Goal: Communication & Community: Answer question/provide support

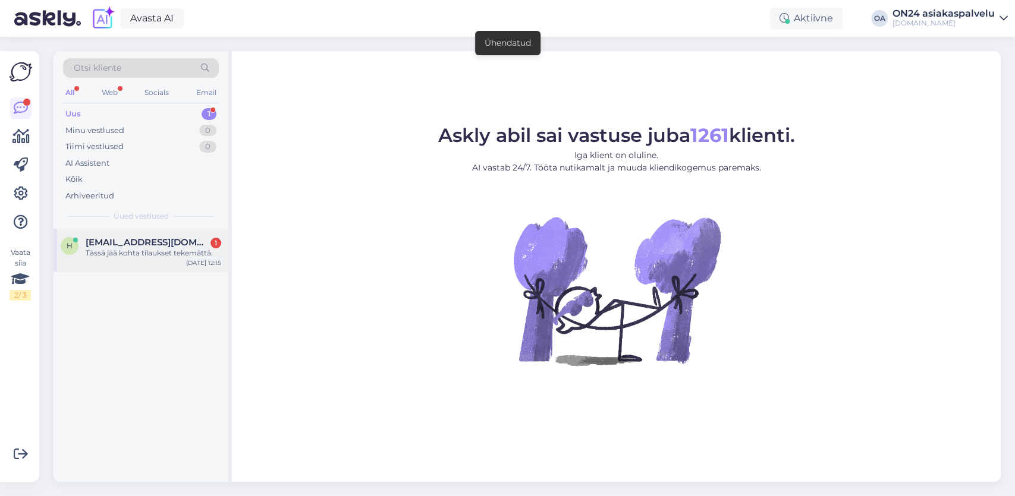
click at [160, 253] on div "Tässä jää kohta tilaukset tekemättä." at bounding box center [154, 253] width 136 height 11
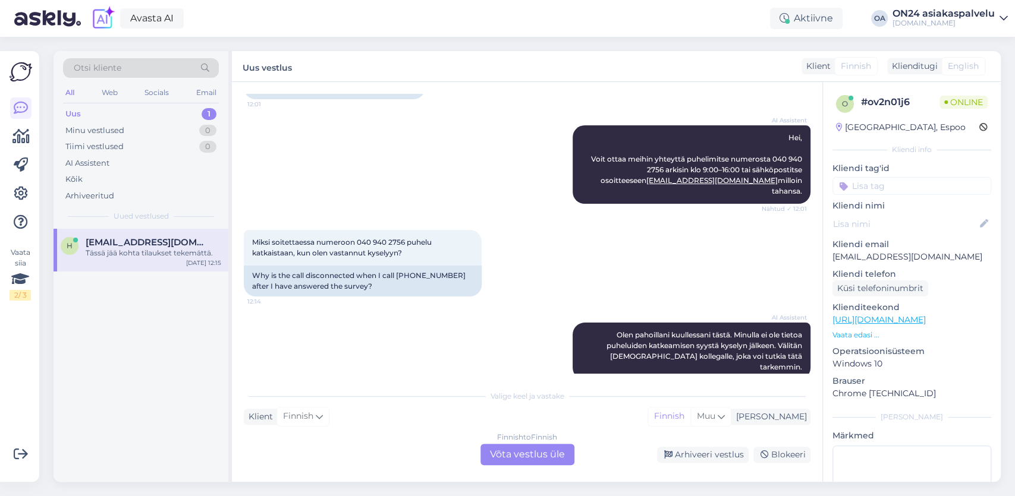
scroll to position [172, 0]
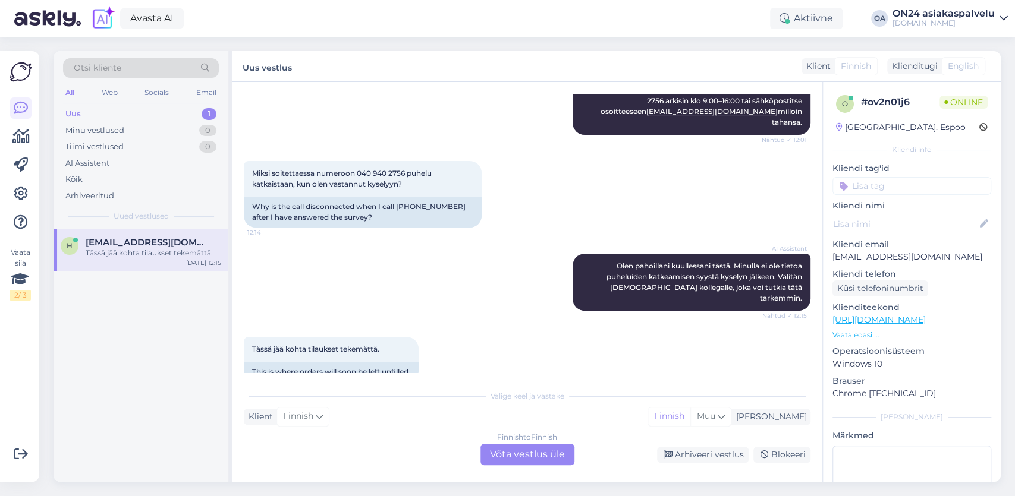
click at [535, 457] on div "Finnish to Finnish Võta vestlus üle" at bounding box center [527, 454] width 94 height 21
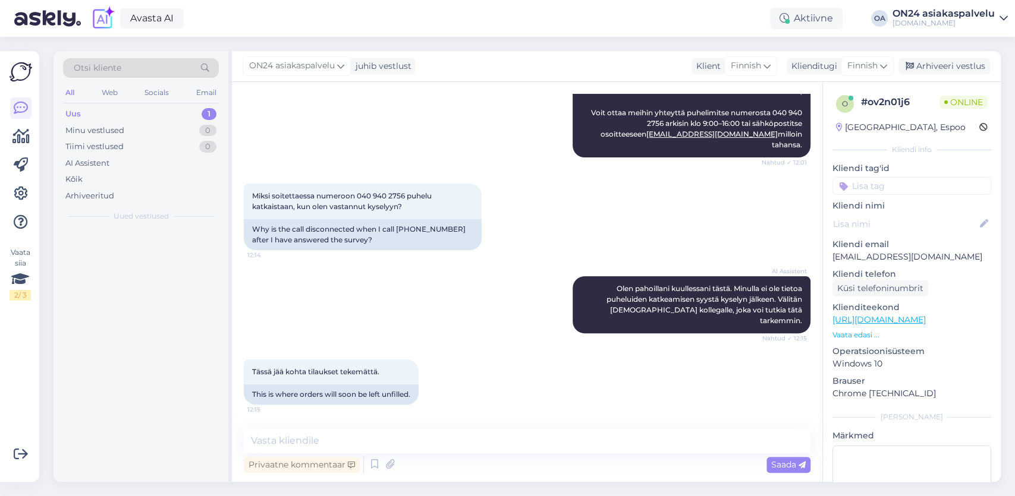
scroll to position [127, 0]
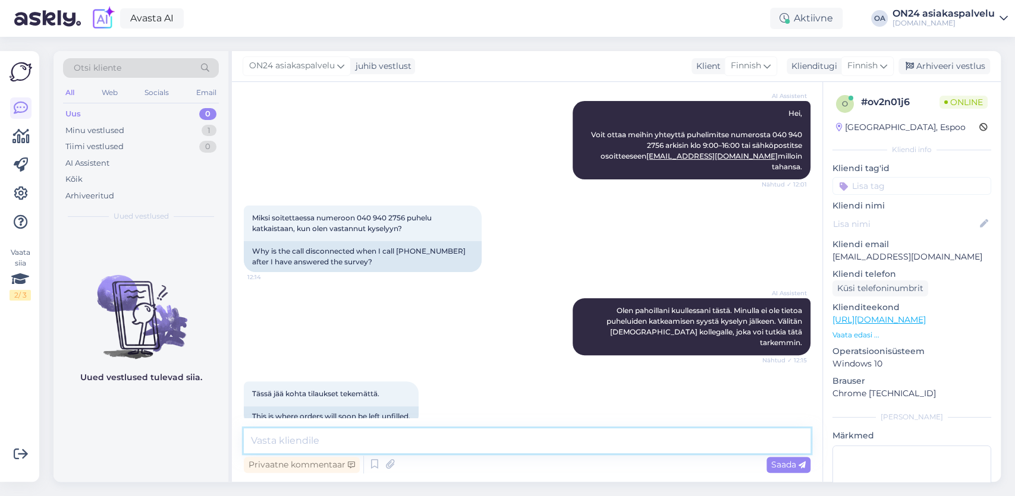
click at [307, 435] on textarea at bounding box center [527, 441] width 566 height 25
type textarea "Hei, kiitos viestistä. Asiakaspalvelu vastaa sähköpostitse. Puhelinpalvelua ei …"
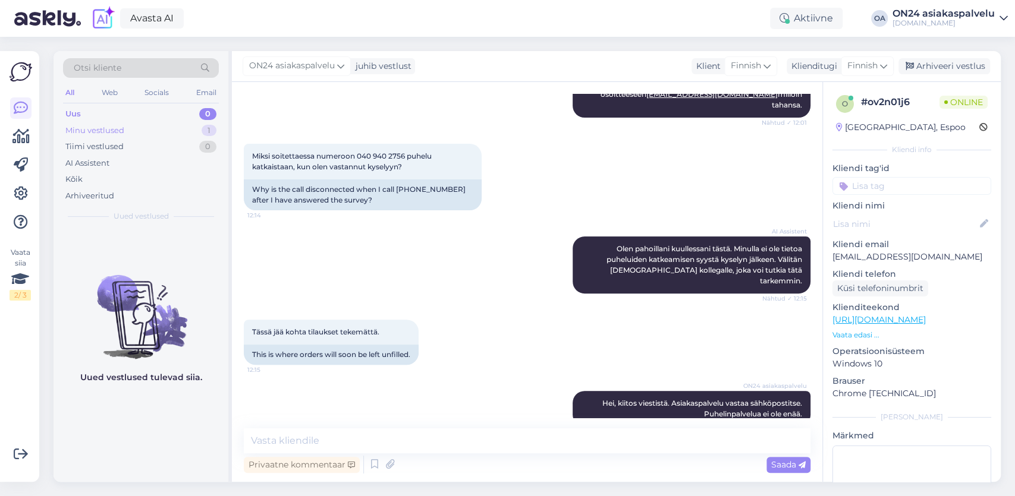
click at [108, 129] on div "Minu vestlused" at bounding box center [94, 131] width 59 height 12
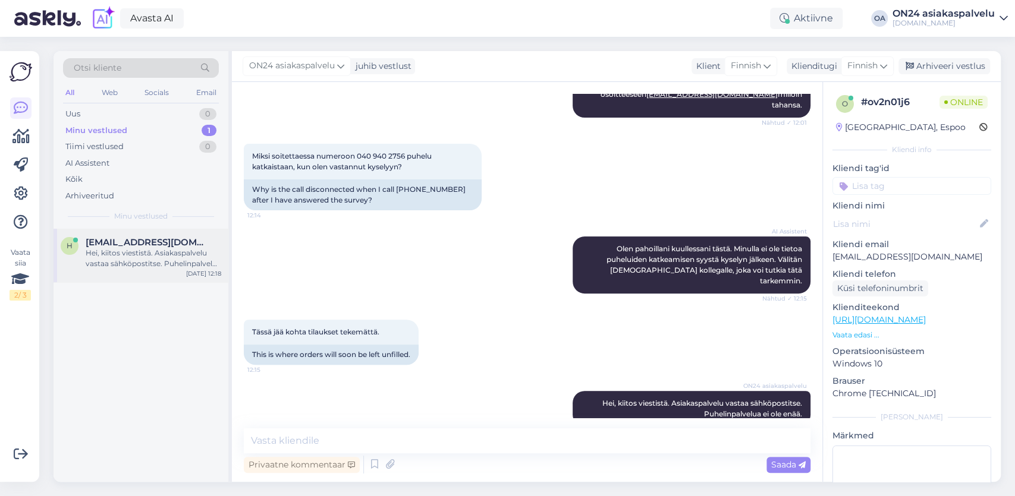
click at [162, 262] on div "Hei, kiitos viestistä. Asiakaspalvelu vastaa sähköpostitse. Puhelinpalvelua ei …" at bounding box center [154, 258] width 136 height 21
click at [955, 65] on div "Arhiveeri vestlus" at bounding box center [944, 66] width 92 height 16
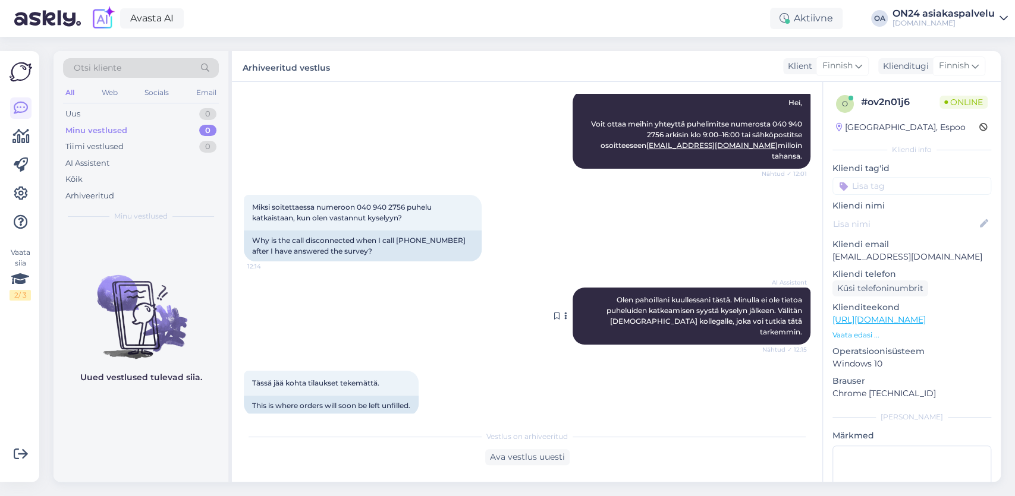
scroll to position [193, 0]
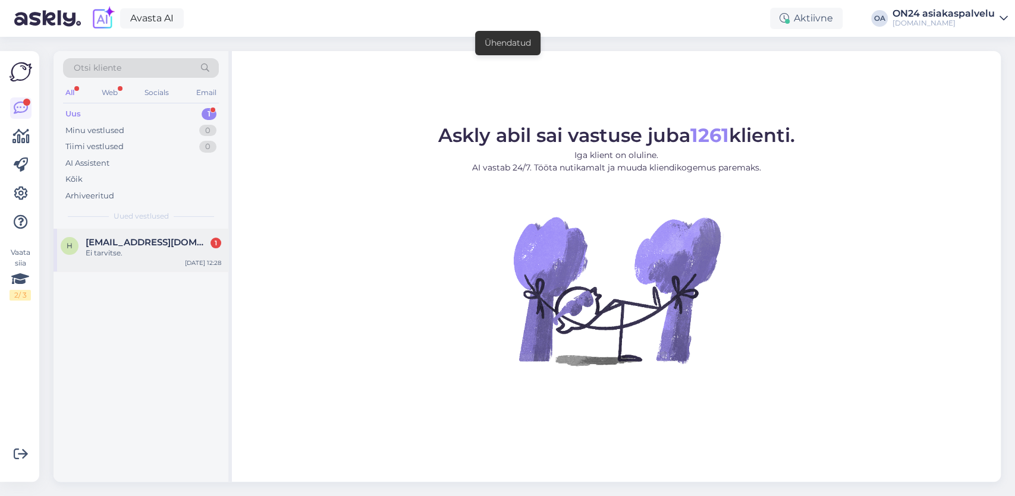
click at [114, 244] on span "[EMAIL_ADDRESS][DOMAIN_NAME]" at bounding box center [148, 242] width 124 height 11
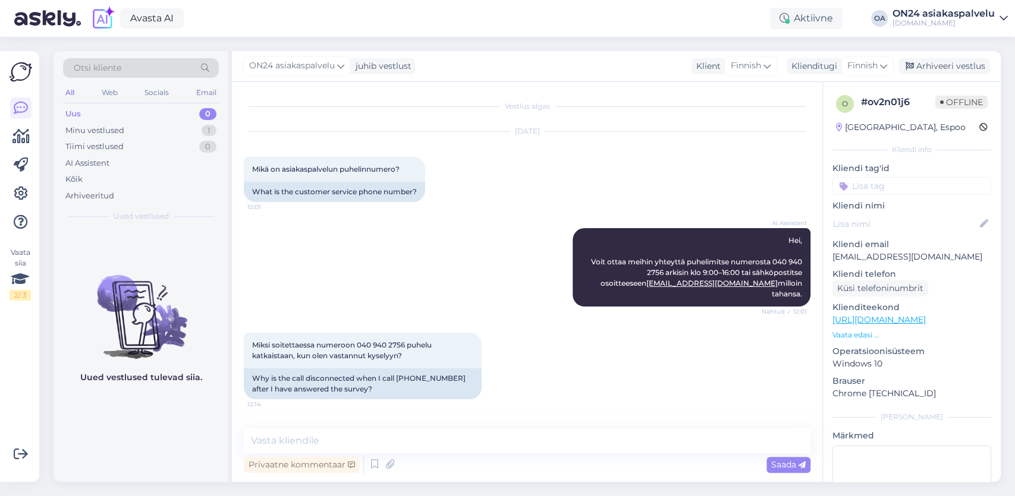
scroll to position [630, 0]
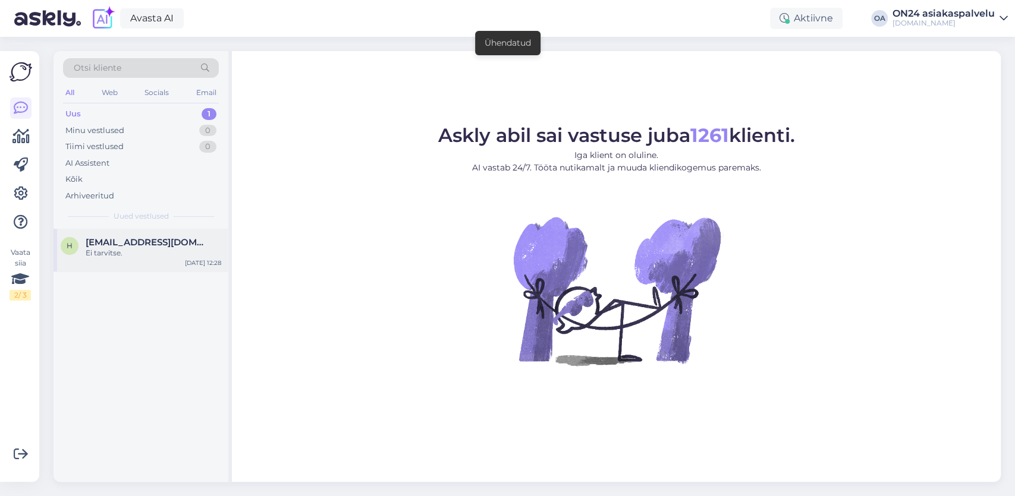
click at [131, 246] on span "[EMAIL_ADDRESS][DOMAIN_NAME]" at bounding box center [148, 242] width 124 height 11
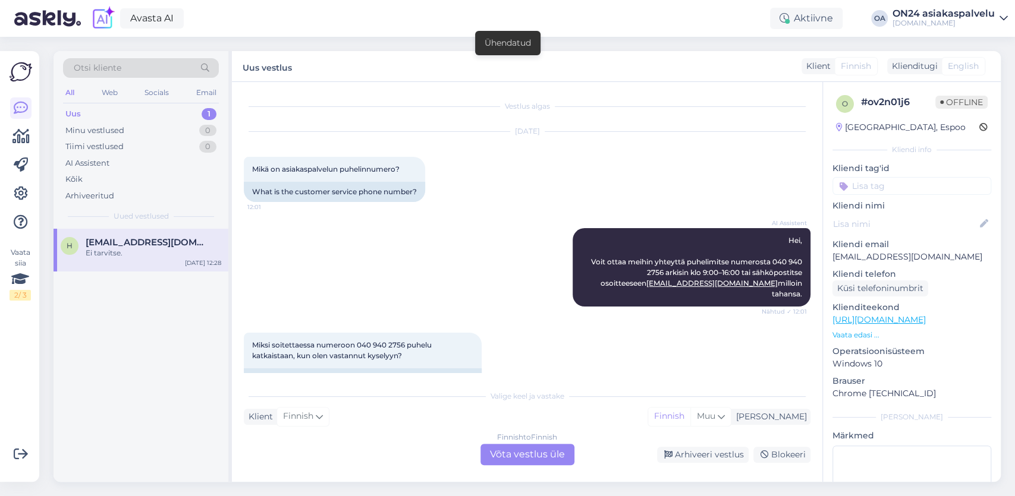
scroll to position [624, 0]
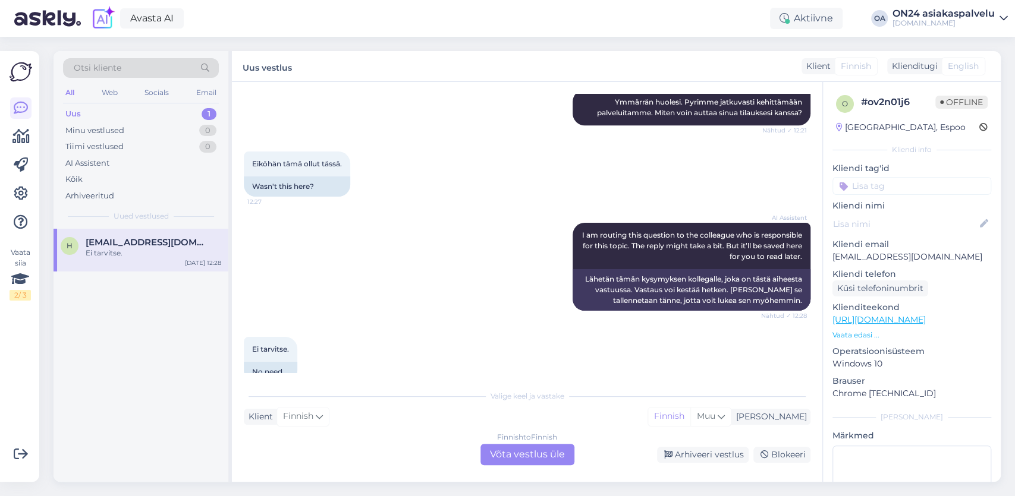
click at [528, 457] on div "Finnish to Finnish Võta vestlus üle" at bounding box center [527, 454] width 94 height 21
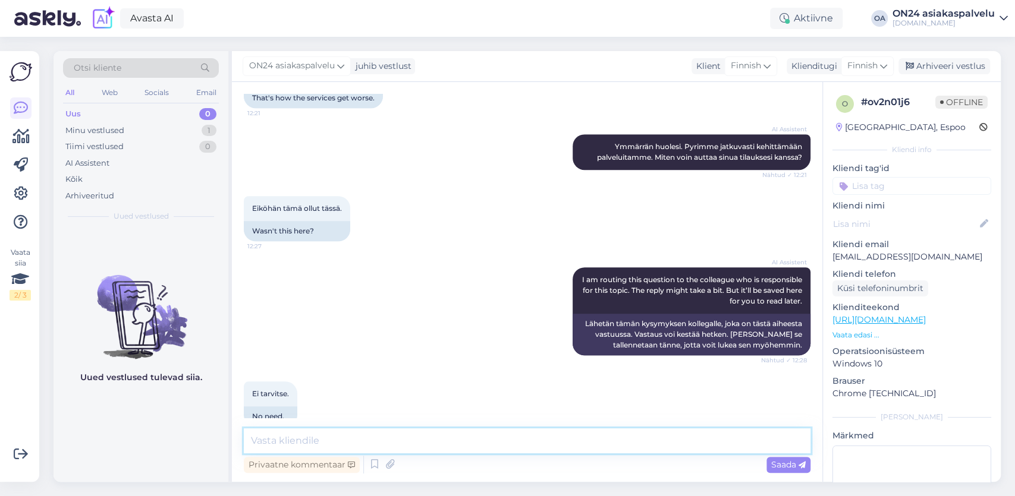
click at [280, 441] on textarea at bounding box center [527, 441] width 566 height 25
type textarea "a"
type textarea "Asiakaspalvelu info@on24.fi auttaa sinua mielellään."
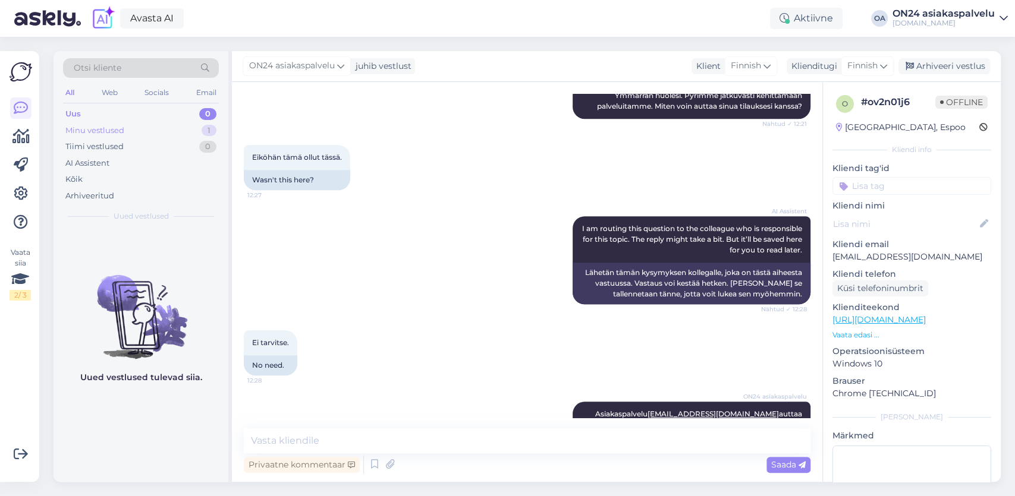
click at [119, 129] on div "Minu vestlused" at bounding box center [94, 131] width 59 height 12
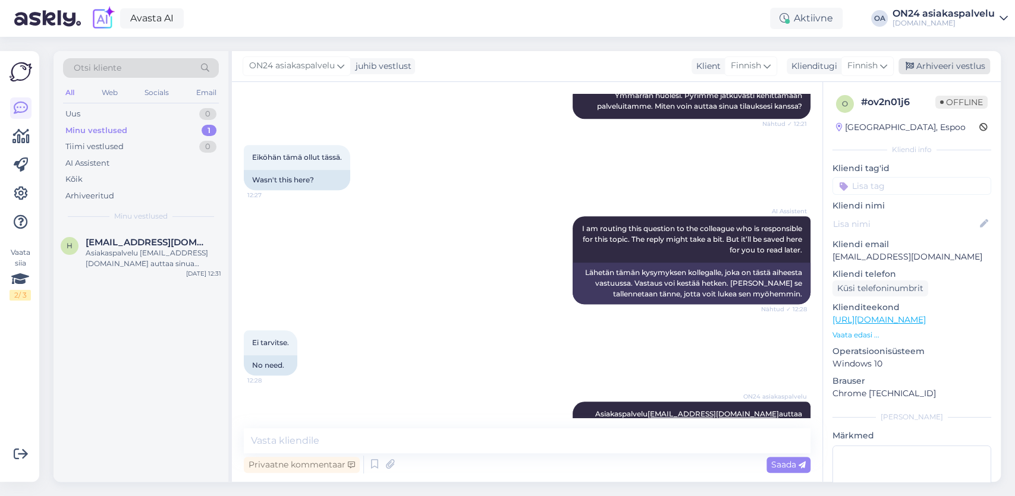
click at [959, 65] on div "Arhiveeri vestlus" at bounding box center [944, 66] width 92 height 16
